Goal: Task Accomplishment & Management: Manage account settings

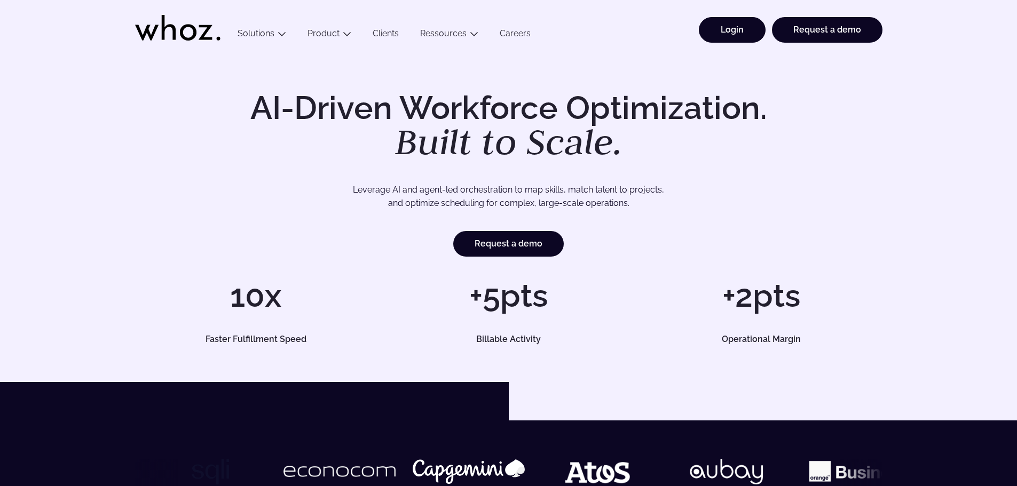
click at [736, 28] on link "Login" at bounding box center [731, 30] width 67 height 26
